Goal: Task Accomplishment & Management: Manage account settings

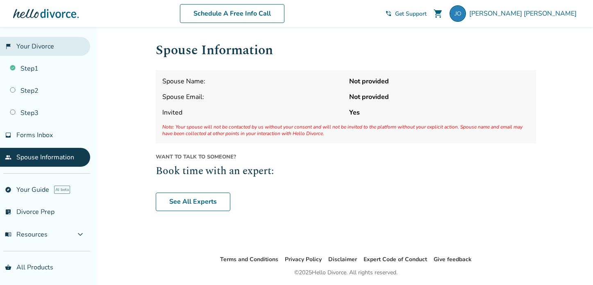
click at [41, 48] on link "flag_2 Your Divorce" at bounding box center [45, 46] width 90 height 19
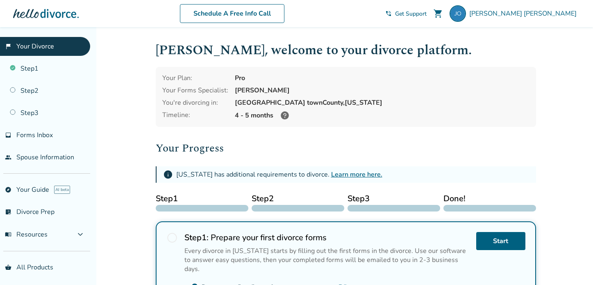
click at [42, 14] on div at bounding box center [46, 13] width 66 height 16
click at [46, 126] on link "inbox Forms Inbox" at bounding box center [45, 134] width 90 height 19
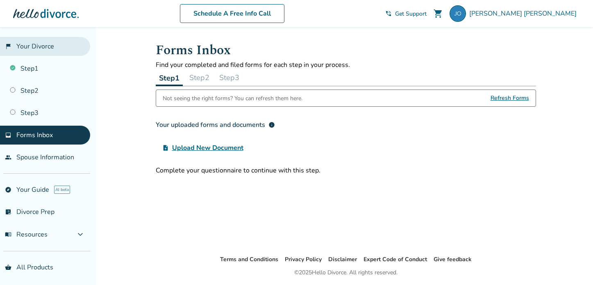
click at [23, 46] on link "flag_2 Your Divorce" at bounding box center [45, 46] width 90 height 19
